Goal: Task Accomplishment & Management: Use online tool/utility

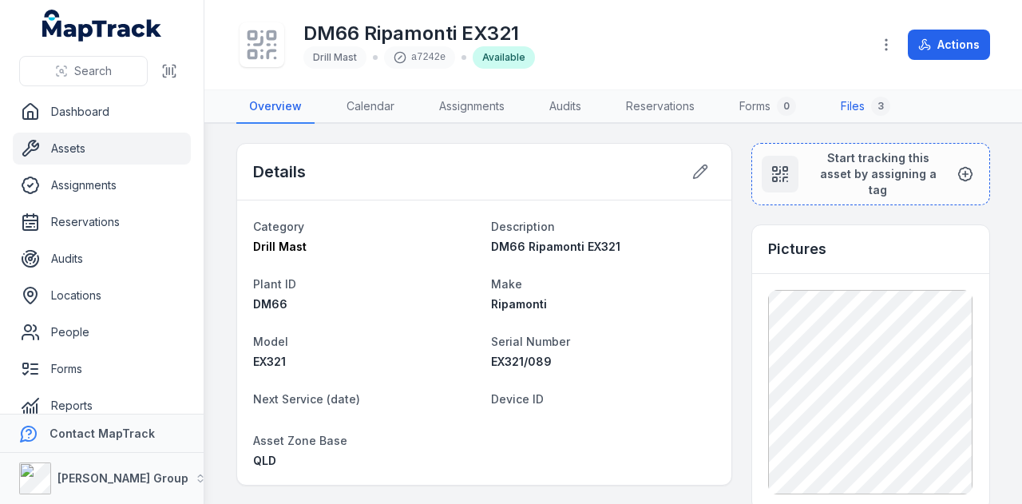
click at [862, 101] on link "Files 3" at bounding box center [865, 107] width 75 height 34
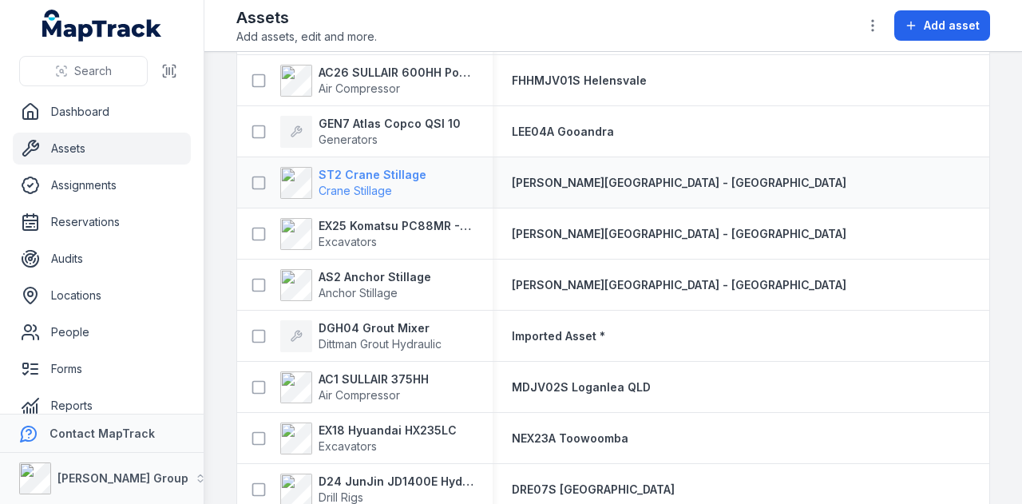
scroll to position [10540, 0]
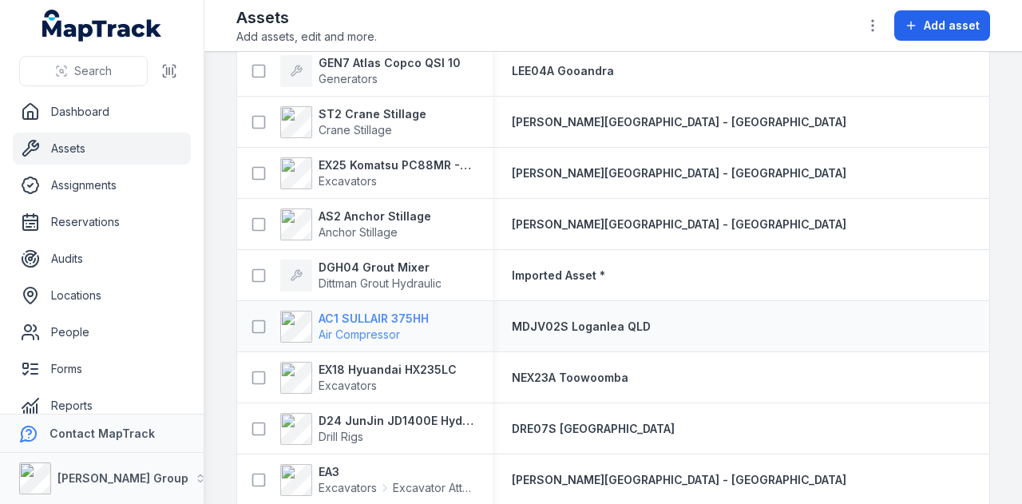
click at [382, 319] on strong "AC1 SULLAIR 375HH" at bounding box center [374, 319] width 110 height 16
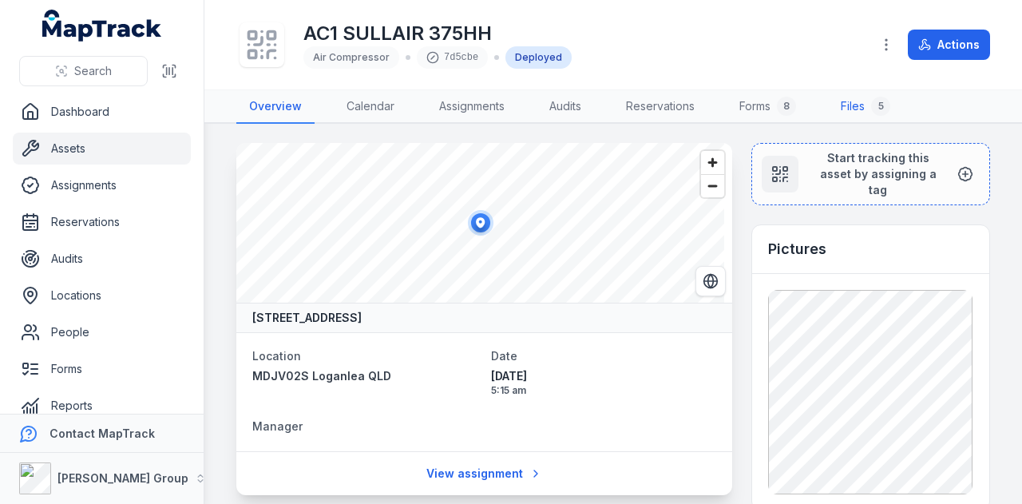
click at [866, 100] on link "Files 5" at bounding box center [865, 107] width 75 height 34
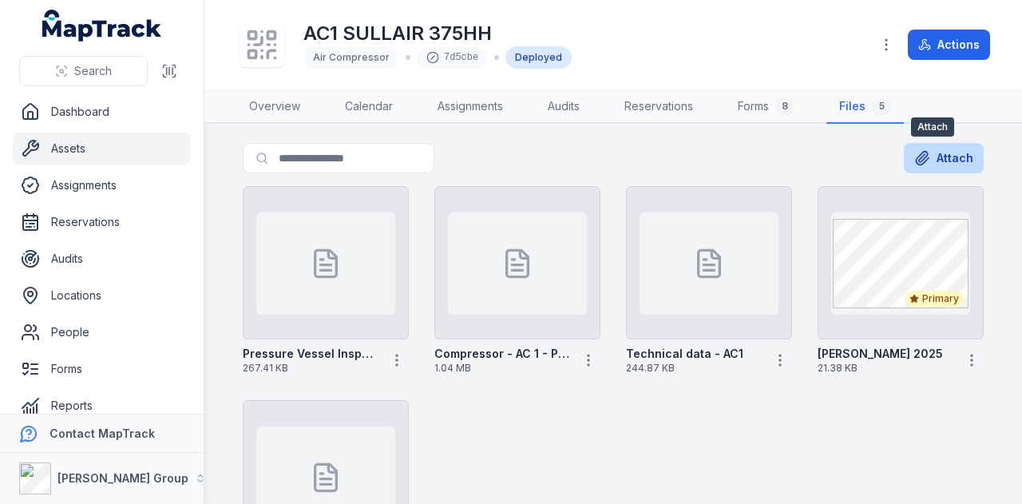
click at [918, 151] on icon at bounding box center [922, 158] width 16 height 16
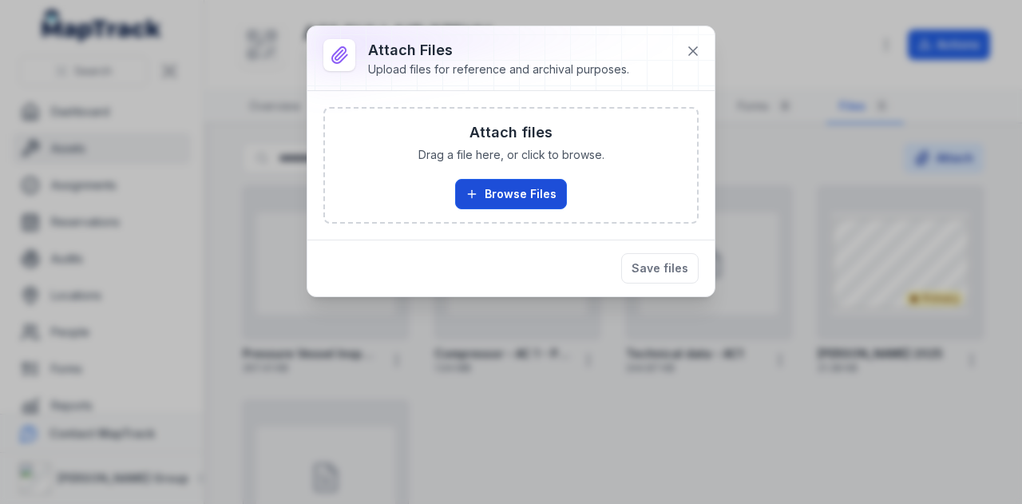
click at [513, 204] on button "Browse Files" at bounding box center [511, 194] width 112 height 30
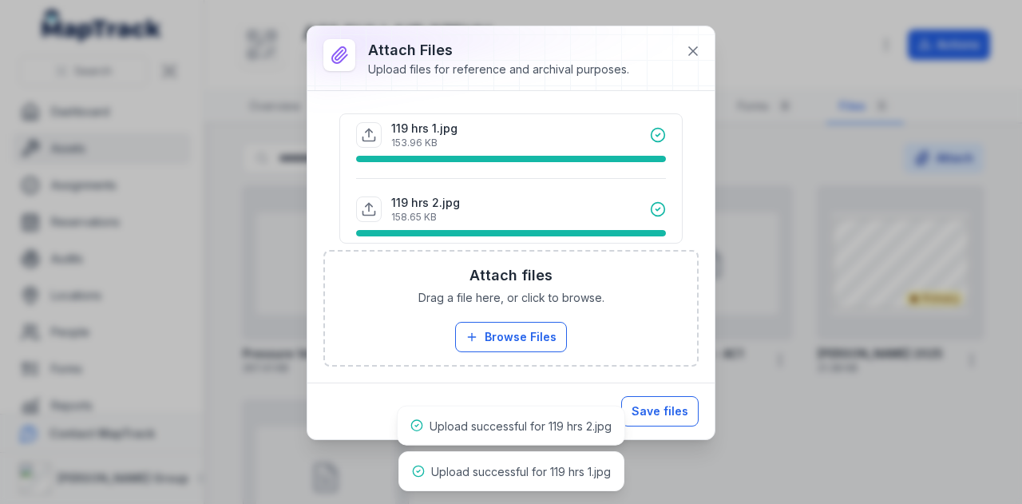
click at [668, 410] on button "Save files" at bounding box center [659, 411] width 77 height 30
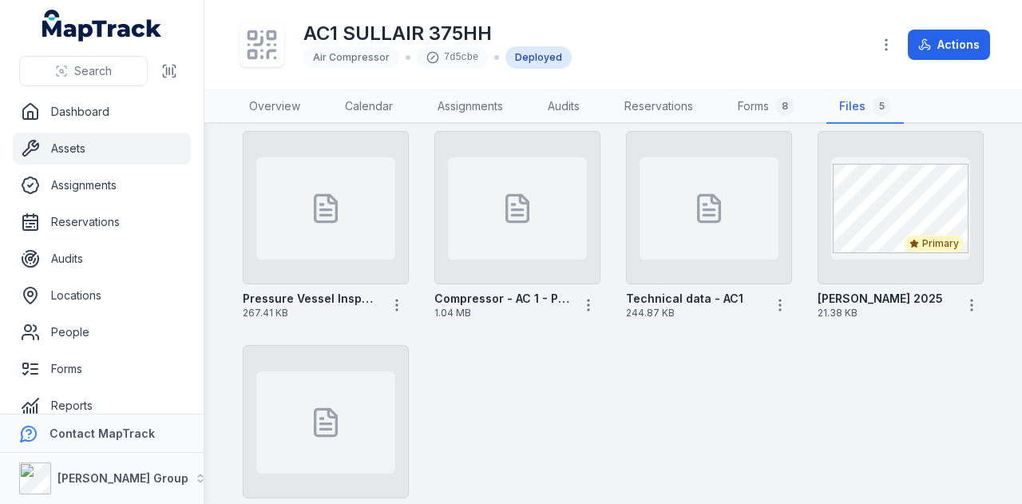
scroll to position [80, 0]
